Goal: Task Accomplishment & Management: Manage account settings

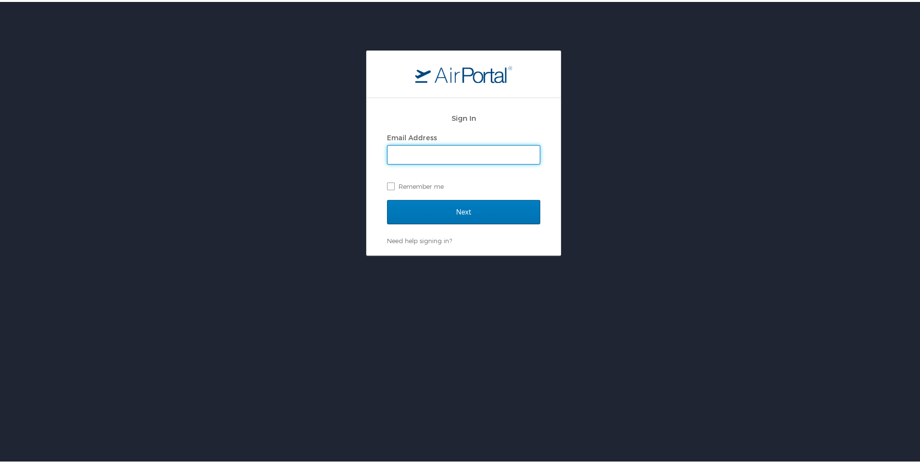
click at [413, 162] on input "Email Address" at bounding box center [464, 153] width 152 height 18
type input "marleena.h.moxley.ctr@socom.mil"
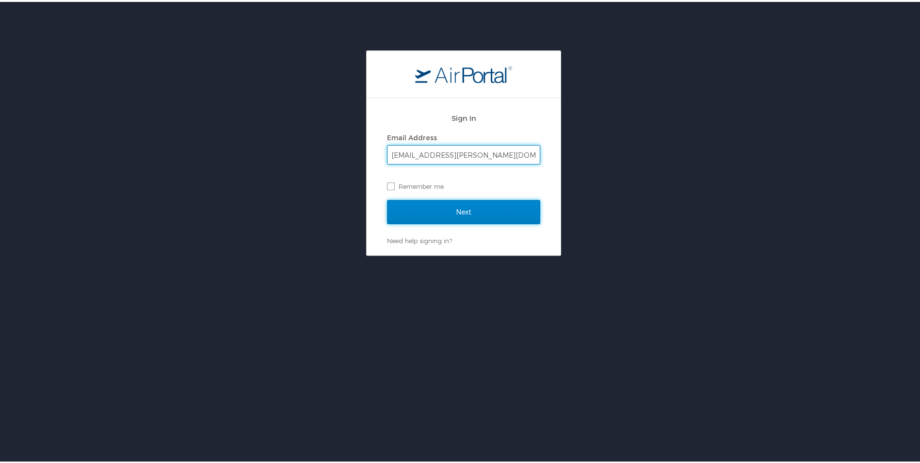
click at [444, 210] on input "Next" at bounding box center [463, 210] width 153 height 24
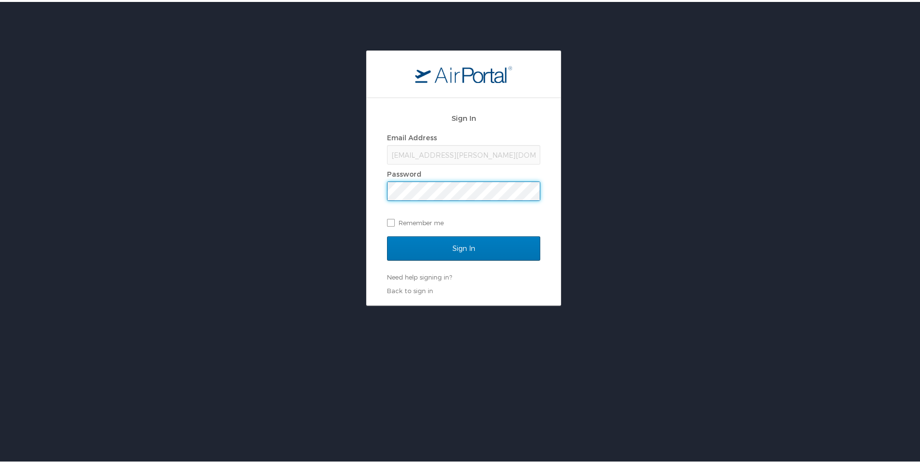
click at [387, 234] on input "Sign In" at bounding box center [463, 246] width 153 height 24
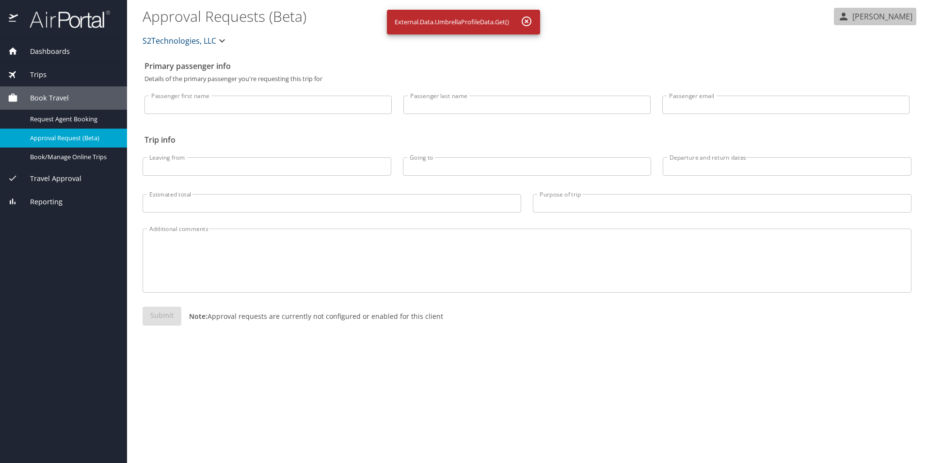
click at [869, 19] on p "[PERSON_NAME]" at bounding box center [881, 17] width 63 height 12
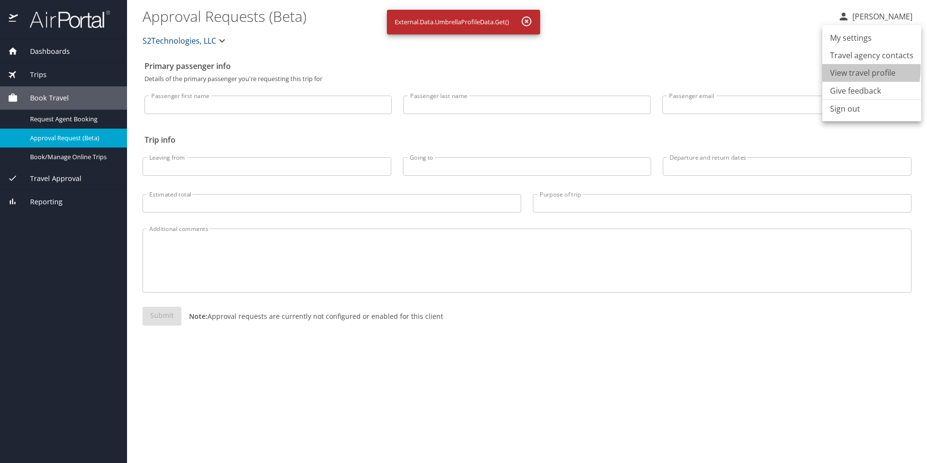
click at [849, 69] on li "View travel profile" at bounding box center [872, 72] width 99 height 17
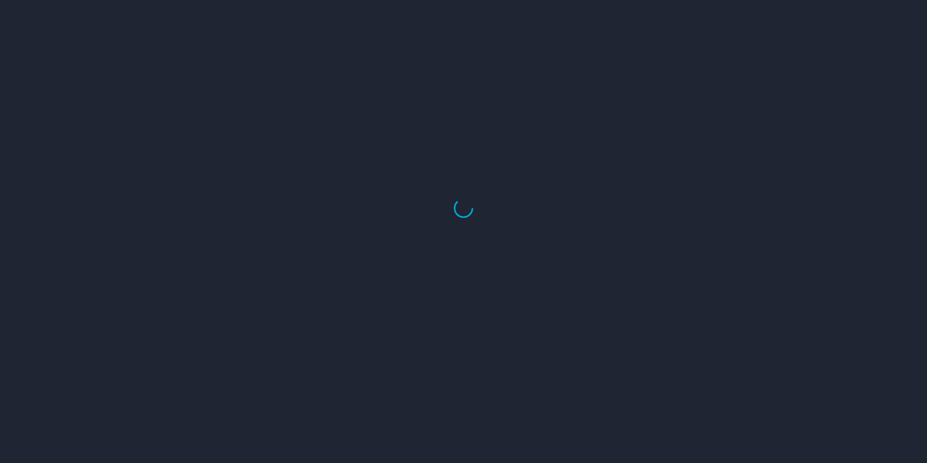
select select "US"
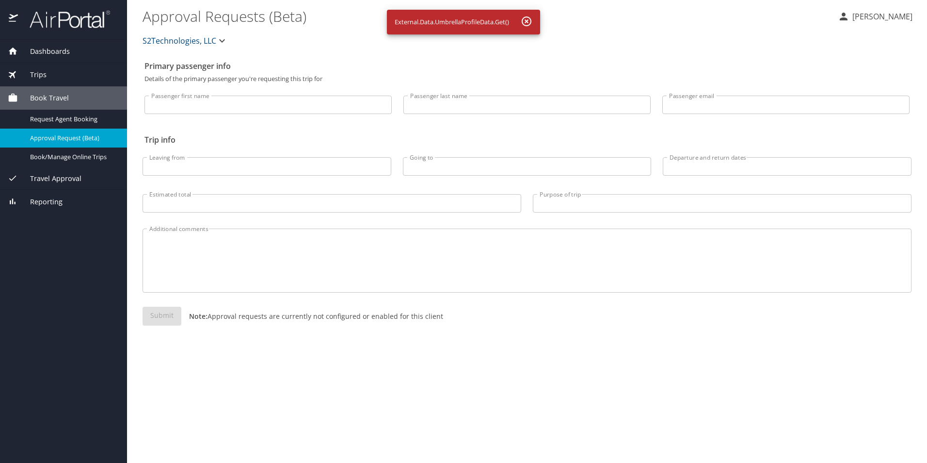
click at [38, 50] on span "Dashboards" at bounding box center [44, 51] width 52 height 11
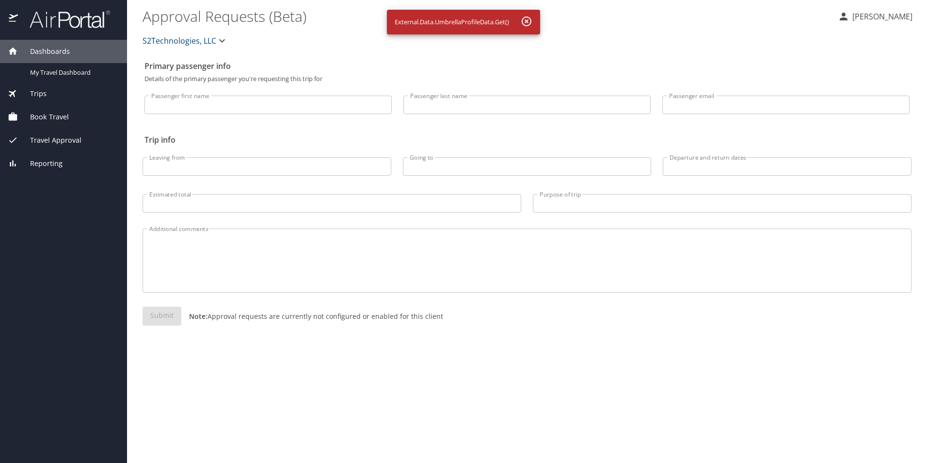
click at [73, 54] on div "Dashboards" at bounding box center [64, 51] width 112 height 11
click at [73, 53] on div "Dashboards" at bounding box center [64, 51] width 112 height 11
click at [73, 49] on div "Dashboards" at bounding box center [64, 51] width 112 height 11
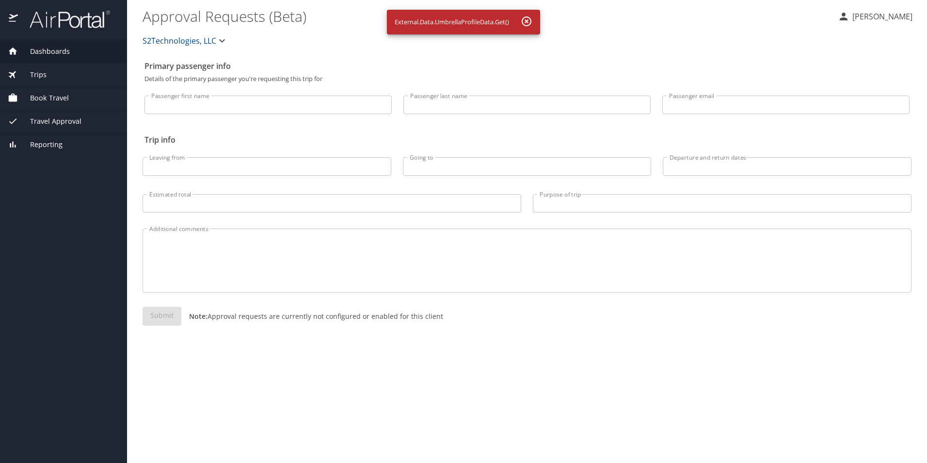
click at [60, 51] on span "Dashboards" at bounding box center [44, 51] width 52 height 11
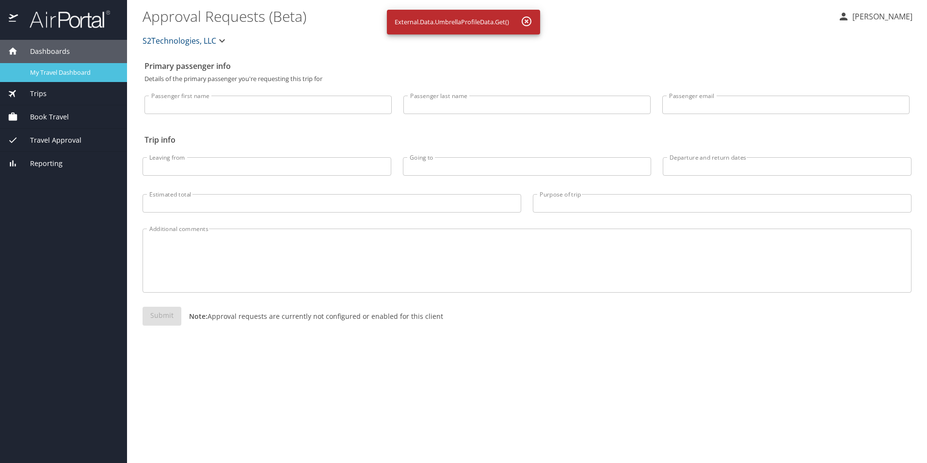
click at [58, 71] on span "My Travel Dashboard" at bounding box center [72, 72] width 85 height 9
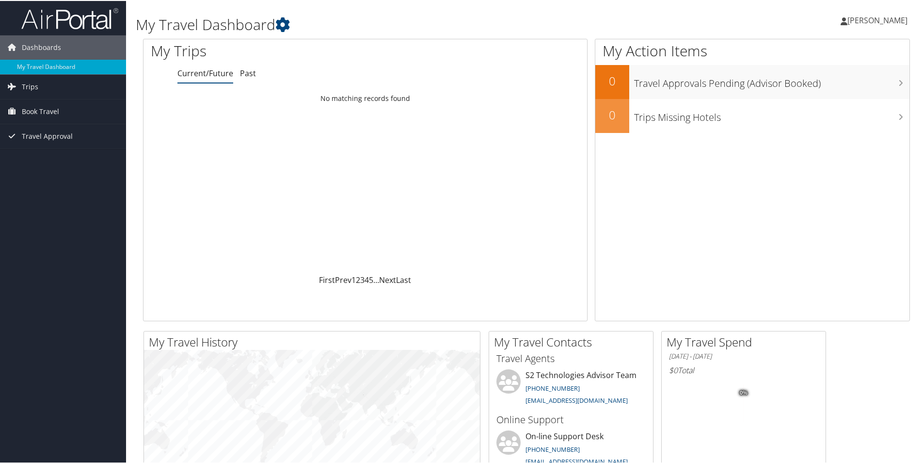
click at [883, 22] on span "[PERSON_NAME]" at bounding box center [878, 19] width 60 height 11
click at [849, 86] on link "View Travel Profile" at bounding box center [852, 86] width 108 height 16
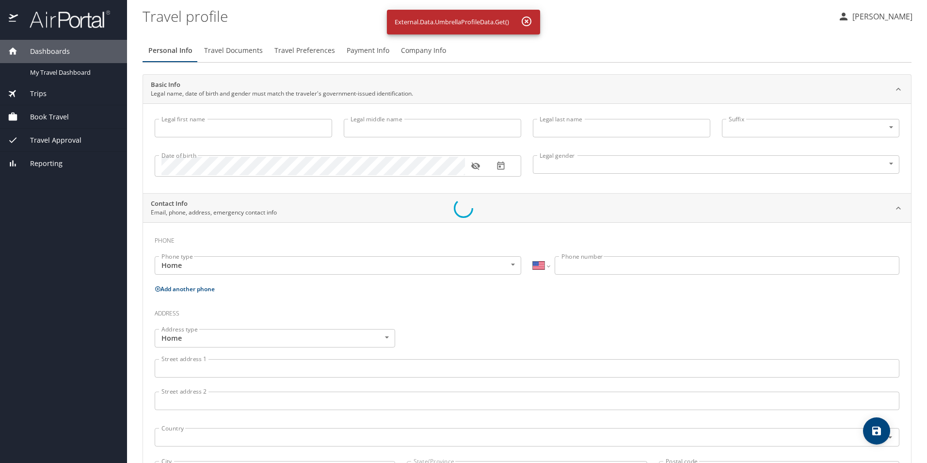
select select "US"
